Goal: Task Accomplishment & Management: Complete application form

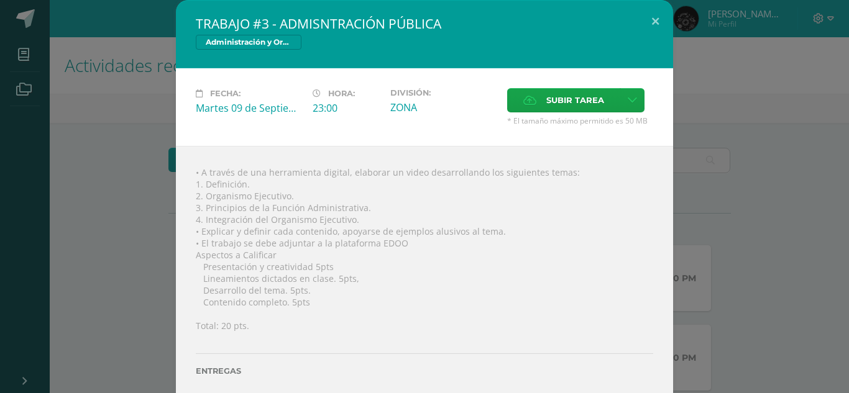
scroll to position [307, 0]
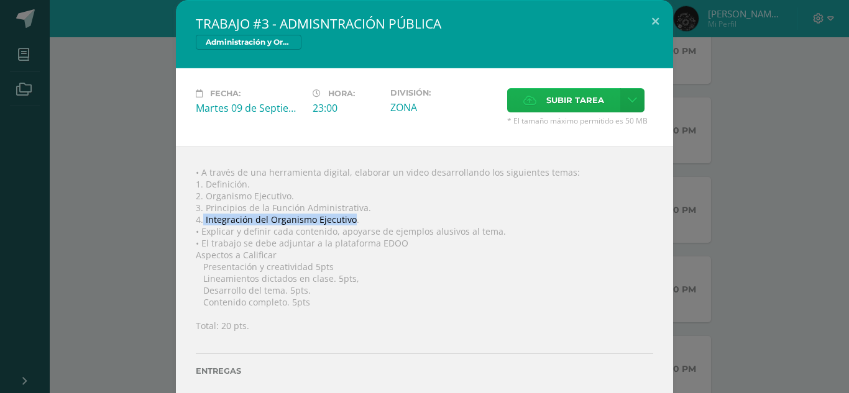
click at [558, 100] on span "Subir tarea" at bounding box center [575, 100] width 58 height 23
click at [0, 0] on input "Subir tarea" at bounding box center [0, 0] width 0 height 0
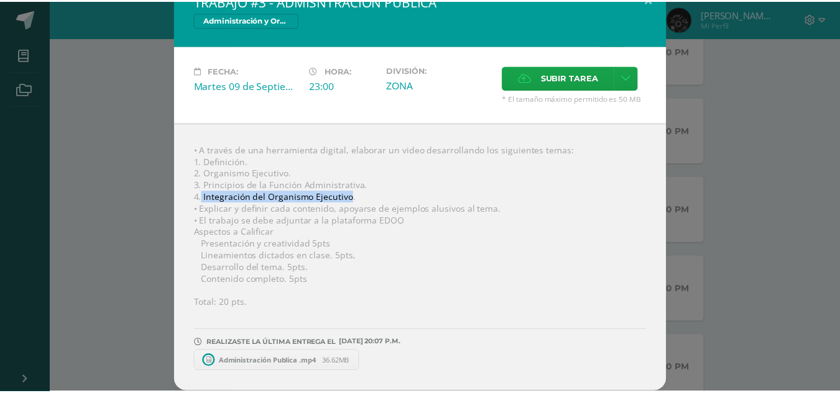
scroll to position [22, 0]
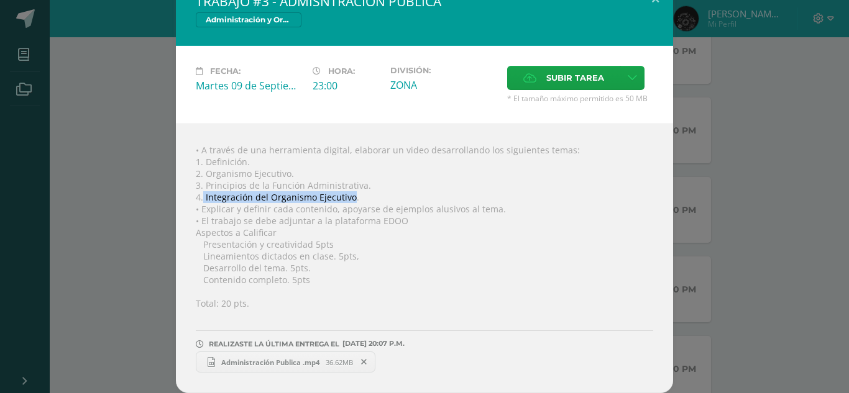
click at [270, 362] on span "Administración Publica .mp4" at bounding box center [270, 362] width 111 height 9
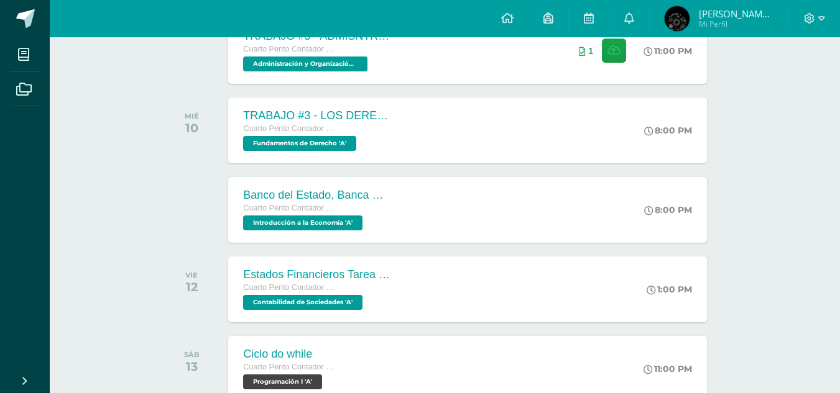
drag, startPoint x: 838, startPoint y: 117, endPoint x: 843, endPoint y: 133, distance: 16.7
click at [840, 133] on html "Mis cursos Archivos Cerrar panel Administración y Organización de Oficina Cuart…" at bounding box center [420, 325] width 840 height 1265
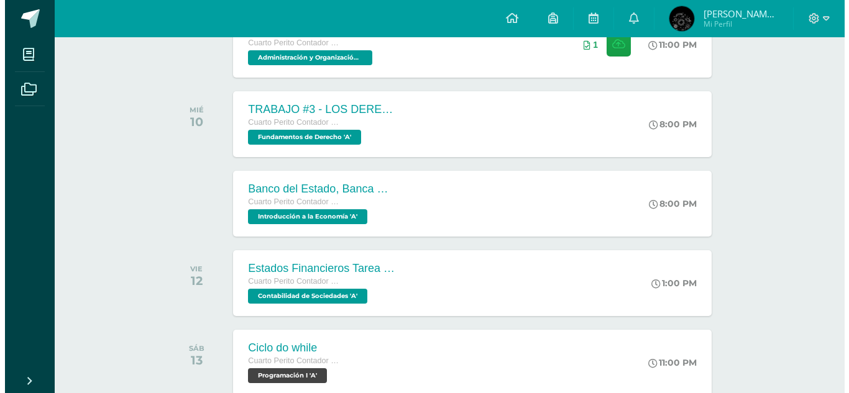
scroll to position [324, 0]
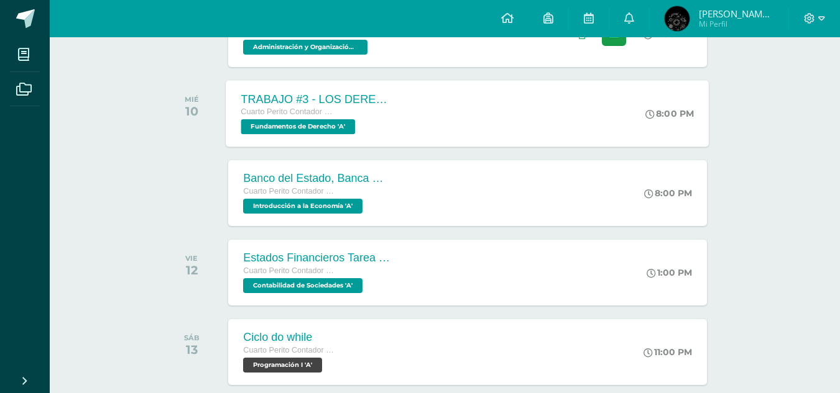
click at [475, 82] on div "TRABAJO #3 - LOS DERECHOS HUMANOS Cuarto Perito Contador con Orientación en Com…" at bounding box center [467, 113] width 483 height 66
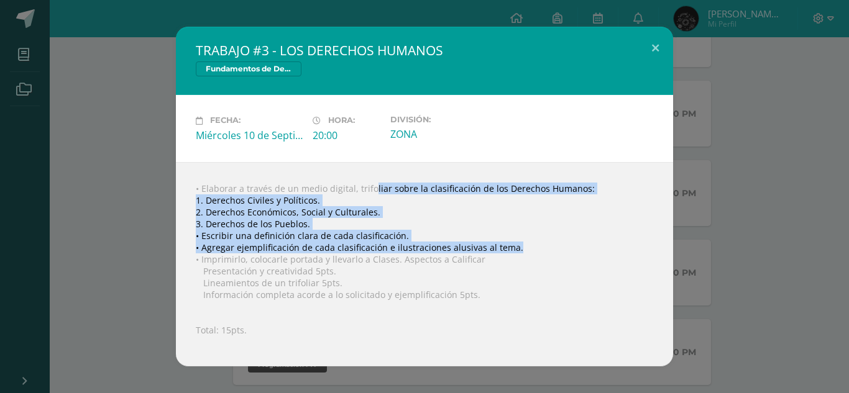
drag, startPoint x: 354, startPoint y: 189, endPoint x: 510, endPoint y: 250, distance: 167.5
click at [510, 250] on div "• Elaborar a través de un medio digital, trifoliar sobre la clasificación de lo…" at bounding box center [424, 264] width 497 height 204
copy div "trifoliar sobre la clasificación de los Derechos Humanos: 1. Derechos Civiles y…"
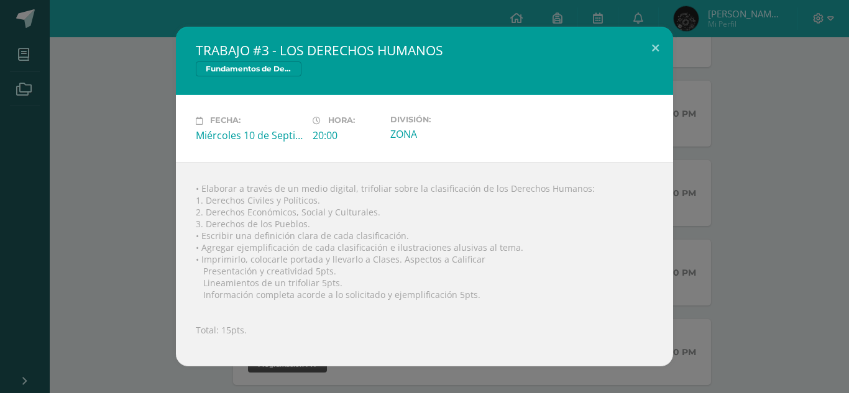
click at [385, 254] on div "• Elaborar a través de un medio digital, trifoliar sobre la clasificación de lo…" at bounding box center [424, 264] width 497 height 204
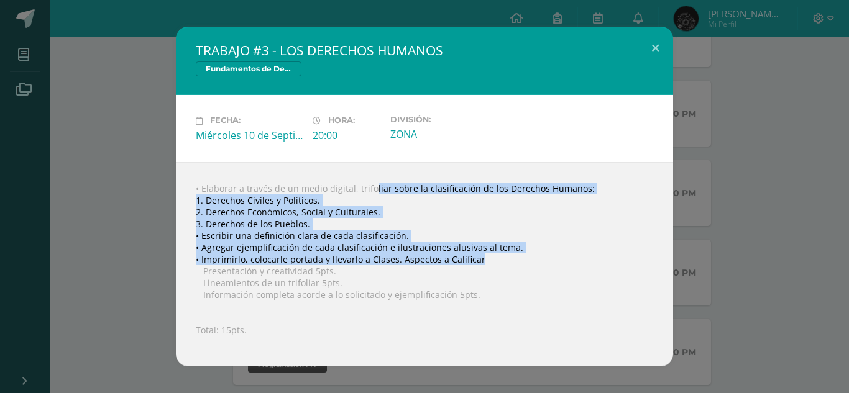
drag, startPoint x: 355, startPoint y: 188, endPoint x: 480, endPoint y: 257, distance: 142.7
click at [480, 257] on div "• Elaborar a través de un medio digital, trifoliar sobre la clasificación de lo…" at bounding box center [424, 264] width 497 height 204
copy div "trifoliar sobre la clasificación de los Derechos Humanos: 1. Derechos Civiles y…"
